Goal: Transaction & Acquisition: Obtain resource

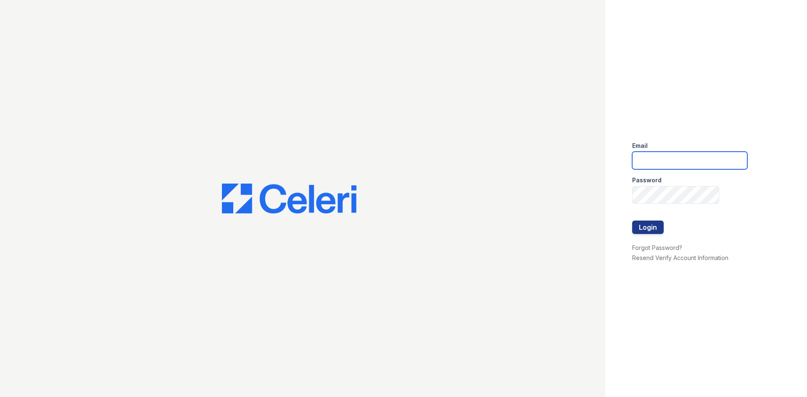
click at [655, 167] on input "email" at bounding box center [689, 161] width 115 height 18
type input "[EMAIL_ADDRESS][DOMAIN_NAME]"
click at [683, 167] on input "[EMAIL_ADDRESS][DOMAIN_NAME]" at bounding box center [689, 161] width 115 height 18
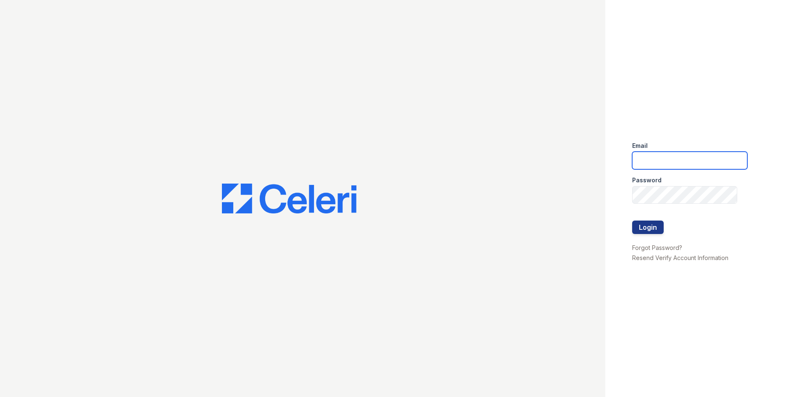
click at [683, 167] on input "email" at bounding box center [689, 161] width 115 height 18
type input "[EMAIL_ADDRESS][DOMAIN_NAME]"
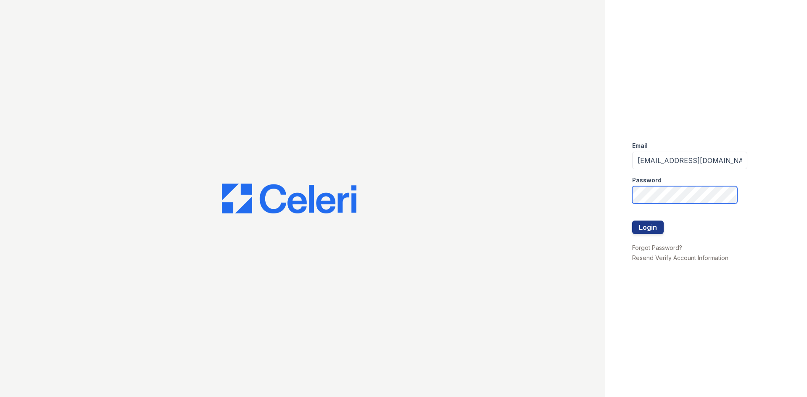
click at [632, 221] on button "Login" at bounding box center [648, 227] width 32 height 13
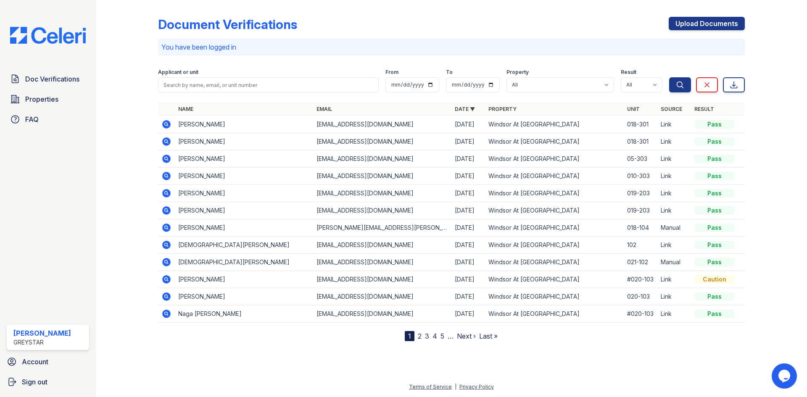
click at [171, 126] on icon at bounding box center [166, 124] width 10 height 10
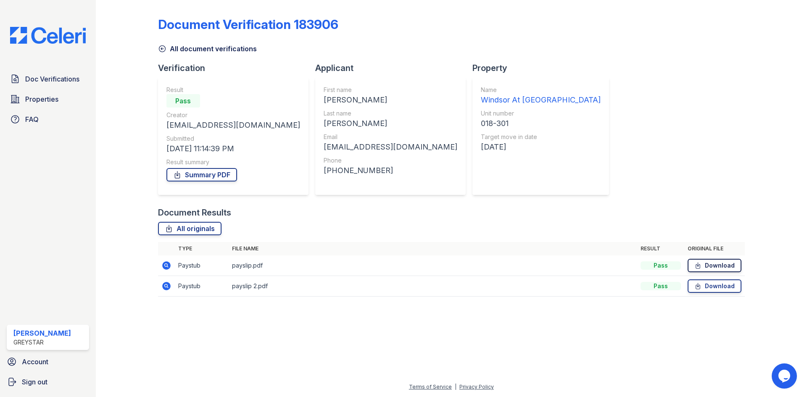
click at [703, 267] on link "Download" at bounding box center [715, 265] width 54 height 13
click at [716, 288] on link "Download" at bounding box center [715, 286] width 54 height 13
click at [41, 80] on span "Doc Verifications" at bounding box center [52, 79] width 54 height 10
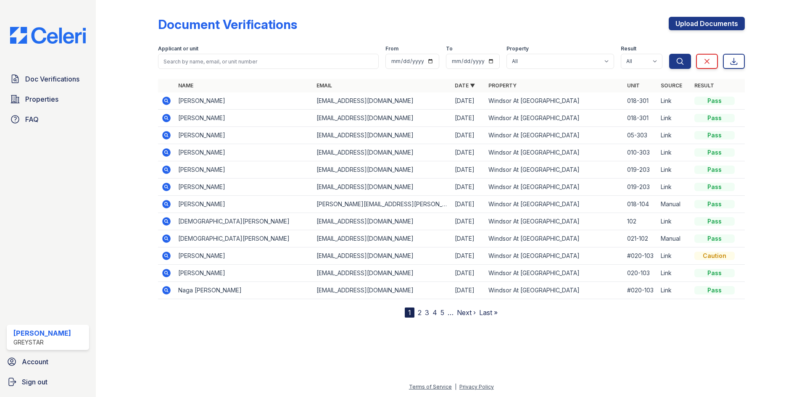
click at [165, 117] on icon at bounding box center [166, 118] width 10 height 10
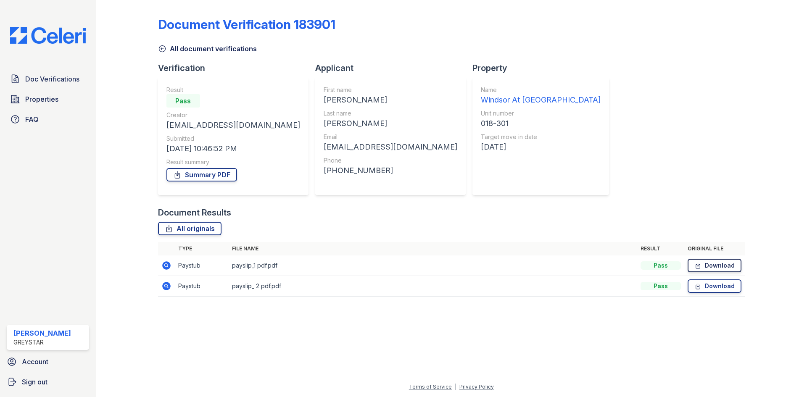
click at [713, 267] on link "Download" at bounding box center [715, 265] width 54 height 13
click at [720, 288] on link "Download" at bounding box center [715, 286] width 54 height 13
click at [32, 83] on span "Doc Verifications" at bounding box center [52, 79] width 54 height 10
